Goal: Entertainment & Leisure: Browse casually

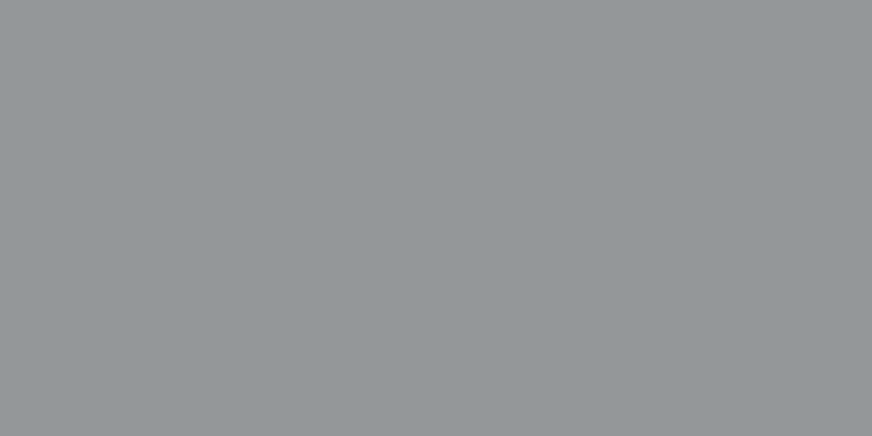
scroll to position [229, 0]
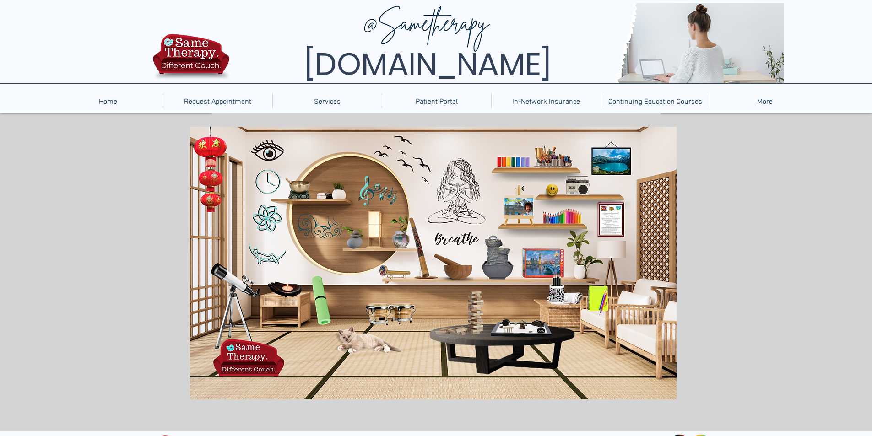
click at [497, 245] on icon "main content" at bounding box center [501, 256] width 36 height 42
click at [274, 152] on icon "main content" at bounding box center [265, 152] width 25 height 25
click at [215, 181] on icon "main content" at bounding box center [206, 177] width 33 height 87
click at [381, 194] on icon "main content" at bounding box center [376, 192] width 42 height 32
click at [352, 238] on icon "An image of a small planter with a plant when clicked it brings you to a medita…" at bounding box center [350, 239] width 20 height 20
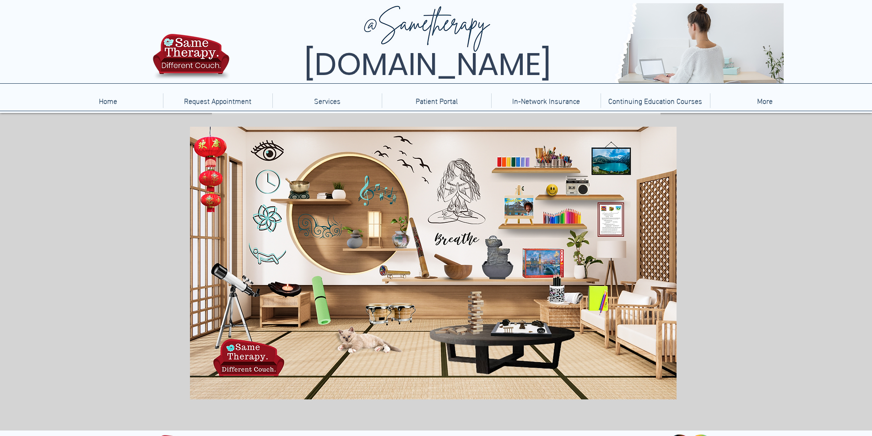
click at [401, 243] on icon "main content" at bounding box center [400, 229] width 20 height 33
